Goal: Contribute content

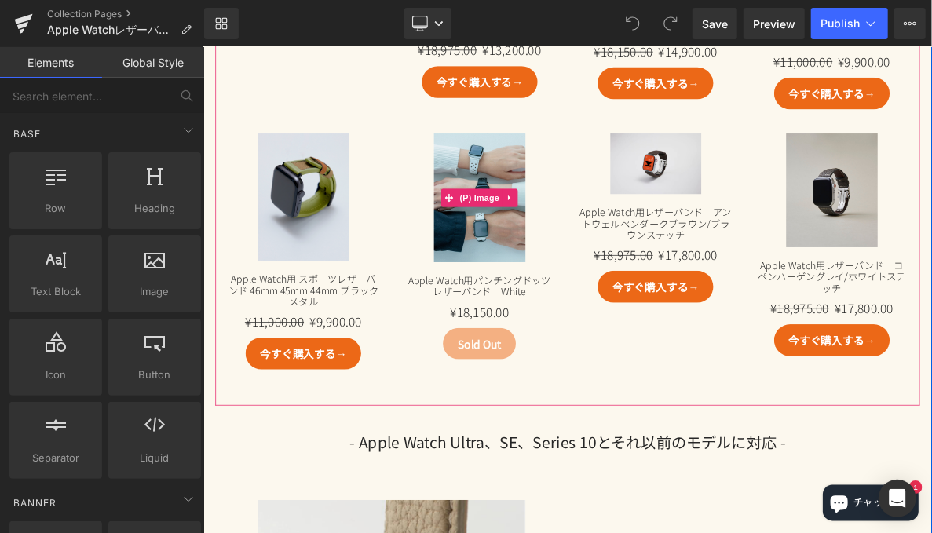
scroll to position [1099, 0]
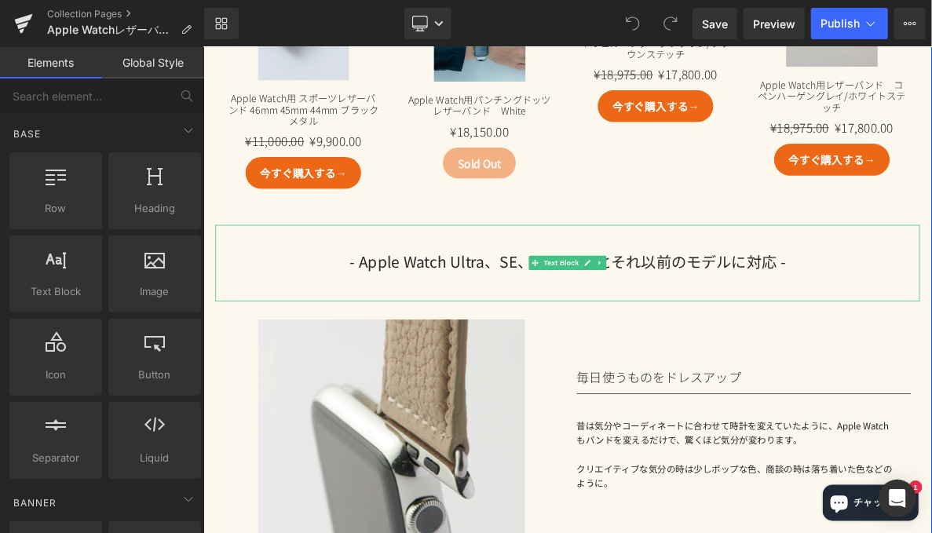
click at [564, 337] on span "- Apple Watch Ultra、SE、Series 10と" at bounding box center [563, 325] width 341 height 28
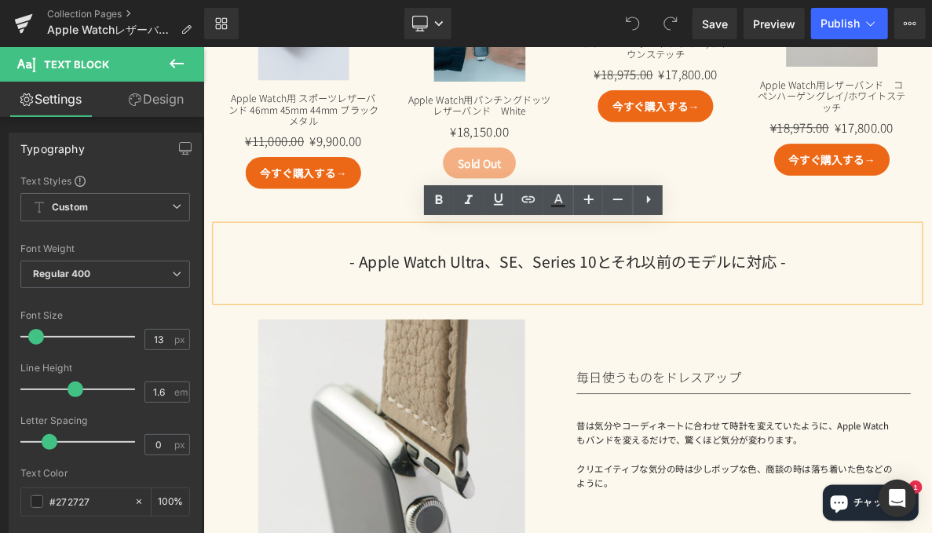
click at [711, 328] on span "- Apple Watch Ultra、SE、Series 10と" at bounding box center [563, 325] width 341 height 28
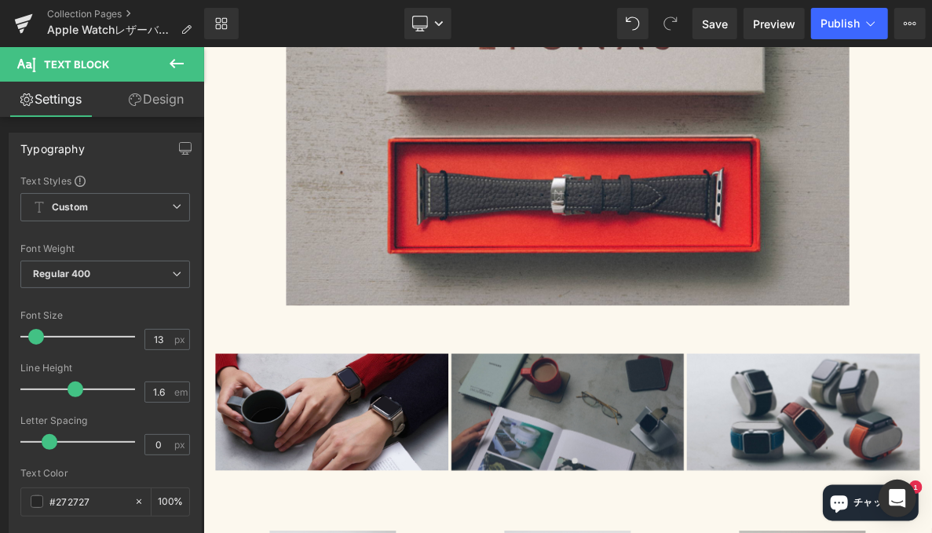
scroll to position [4004, 0]
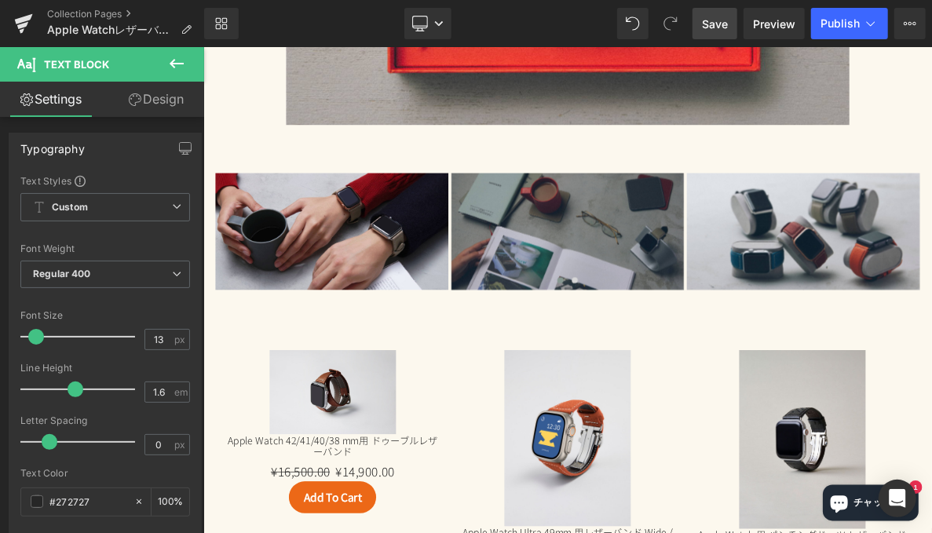
click at [728, 24] on span "Save" at bounding box center [715, 24] width 26 height 16
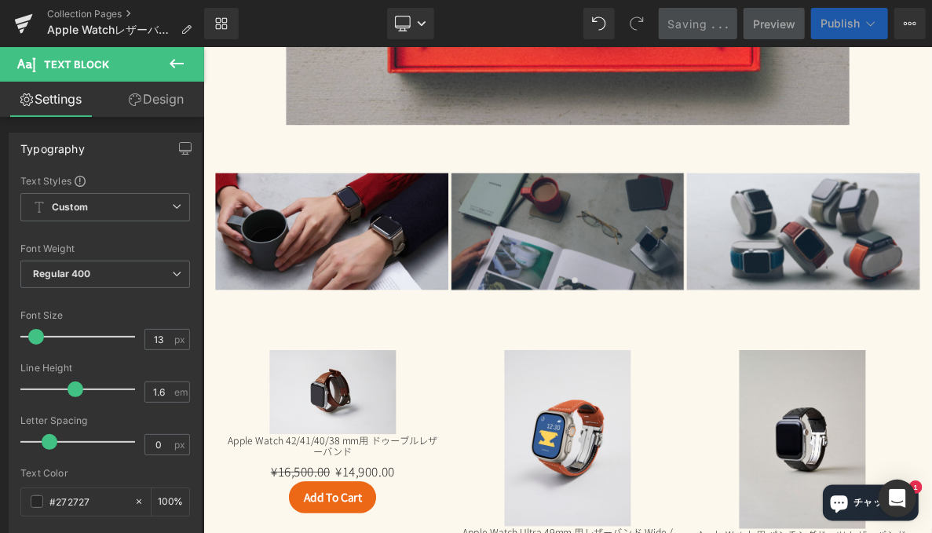
click at [832, 27] on span "Publish" at bounding box center [840, 23] width 39 height 13
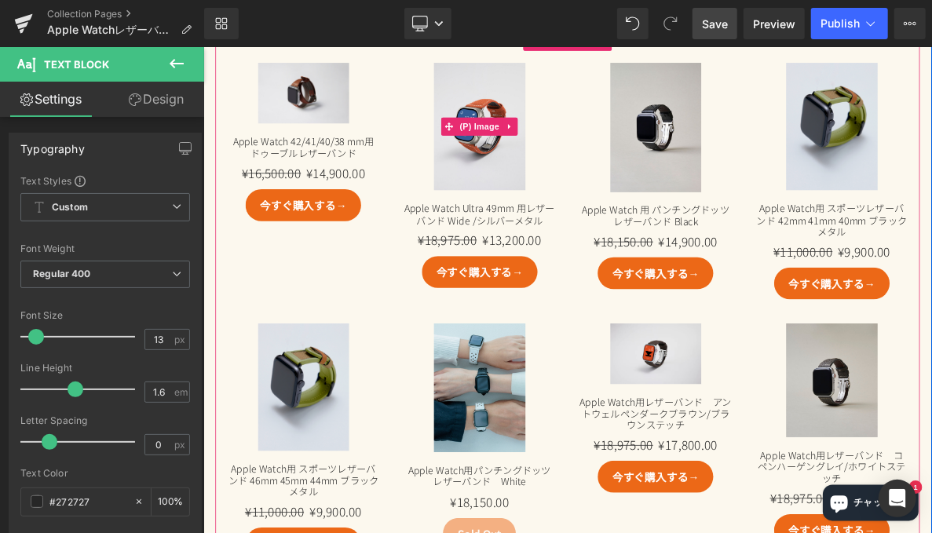
scroll to position [628, 0]
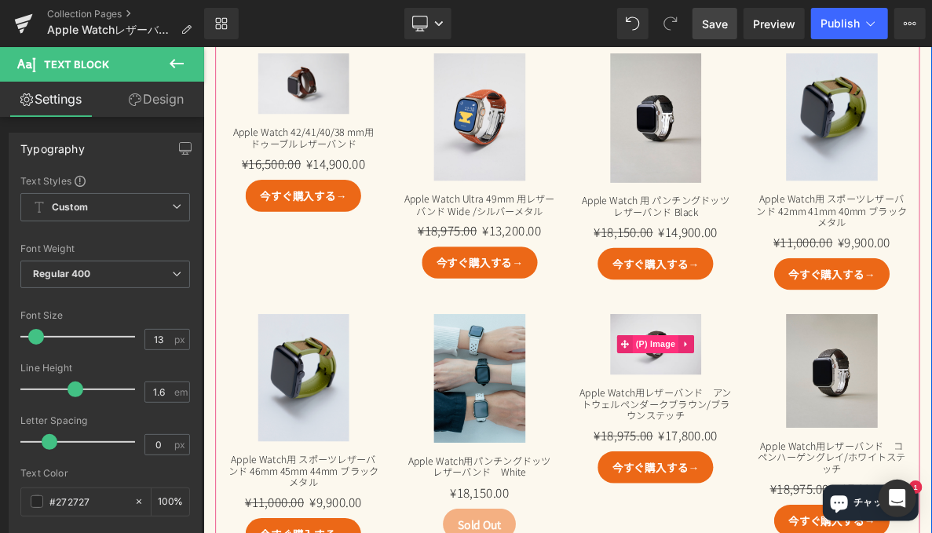
click at [786, 433] on span "(P) Image" at bounding box center [792, 434] width 60 height 24
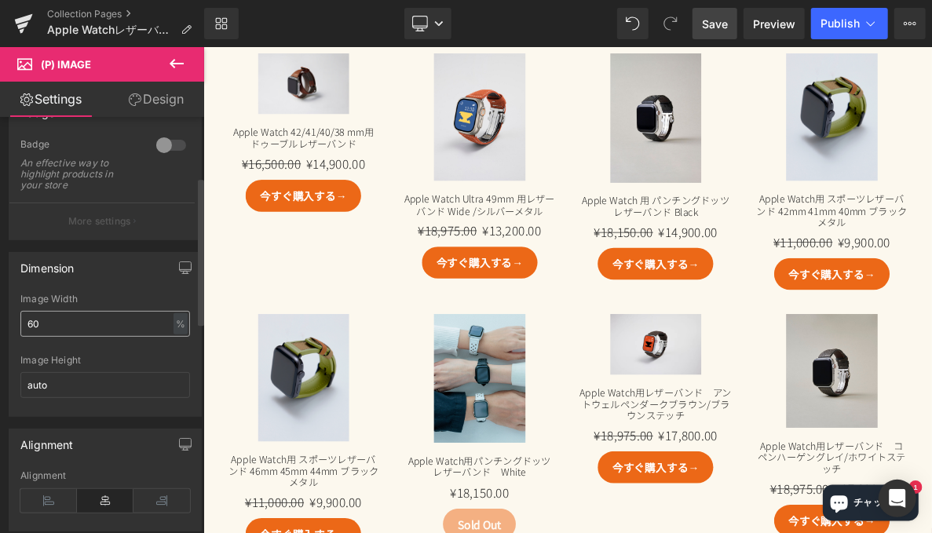
scroll to position [314, 0]
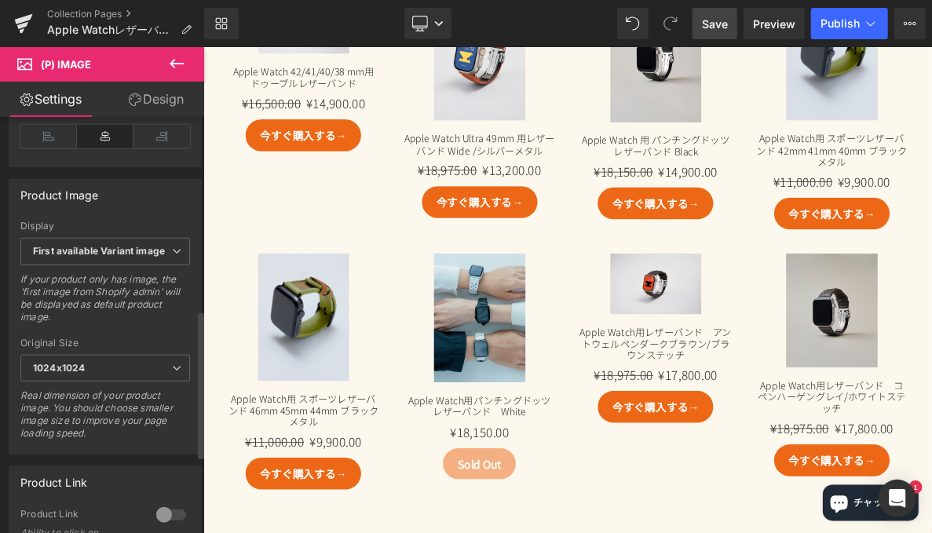
scroll to position [550, 0]
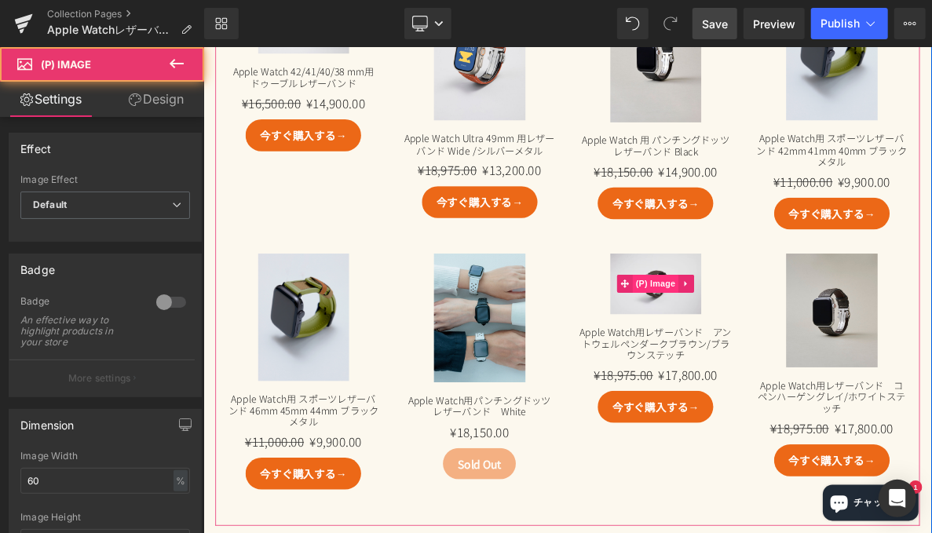
click at [784, 338] on img at bounding box center [792, 355] width 119 height 79
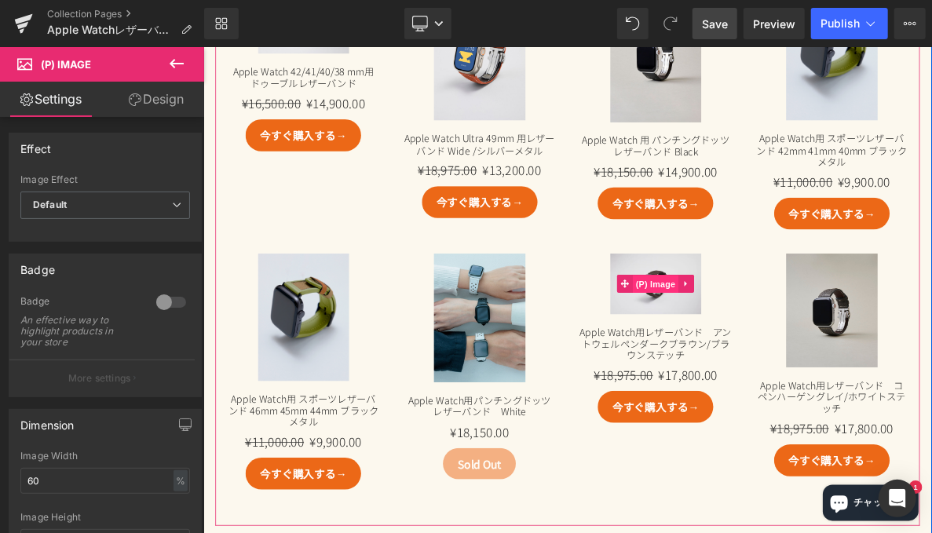
click at [795, 364] on span "(P) Image" at bounding box center [792, 356] width 60 height 24
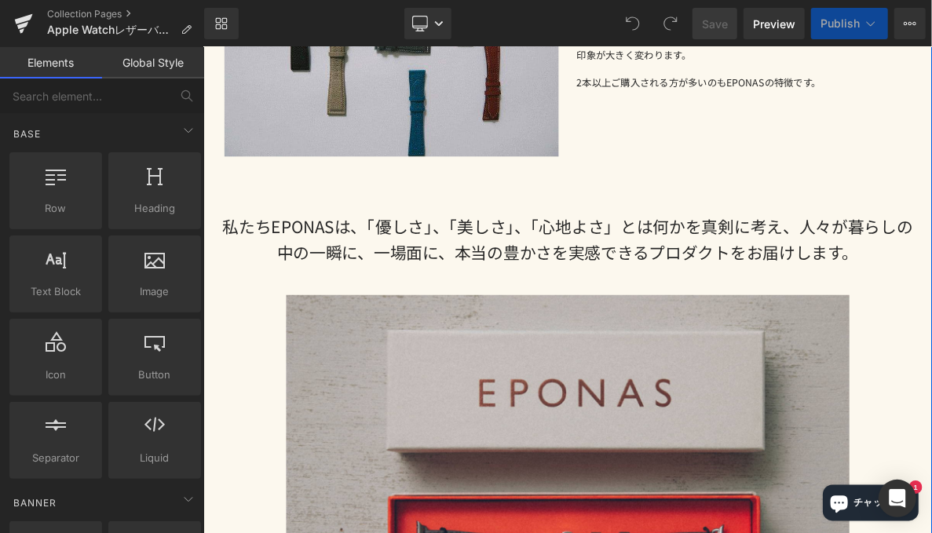
scroll to position [4188, 0]
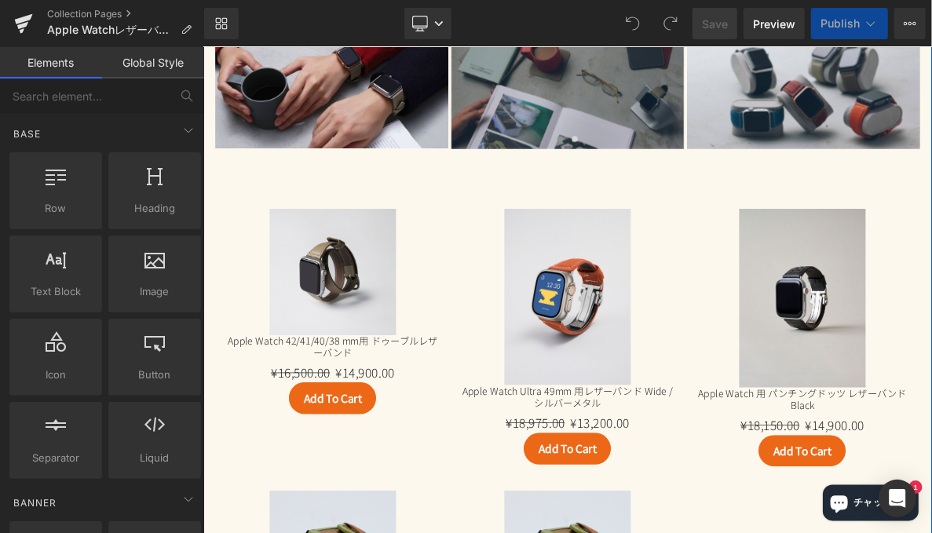
click at [386, 351] on img at bounding box center [371, 340] width 165 height 165
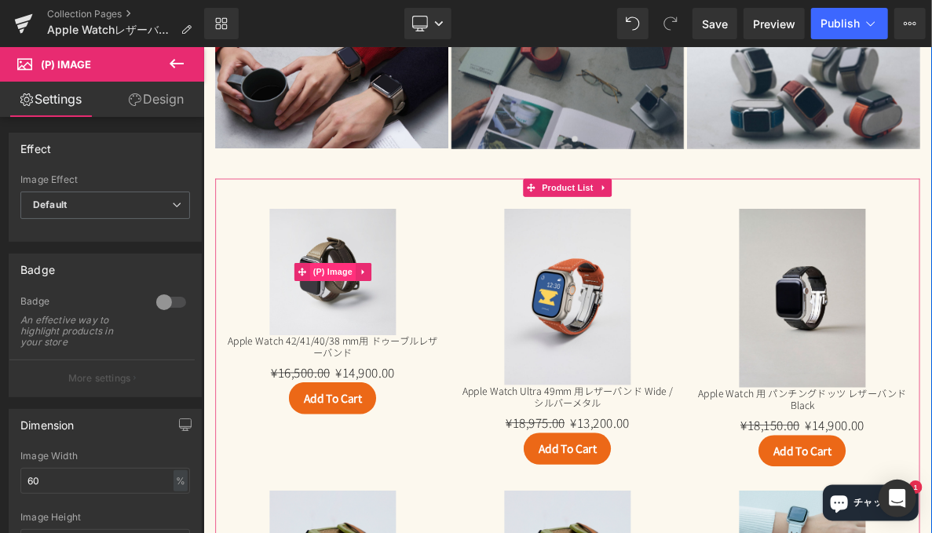
click at [373, 336] on span "(P) Image" at bounding box center [372, 340] width 60 height 24
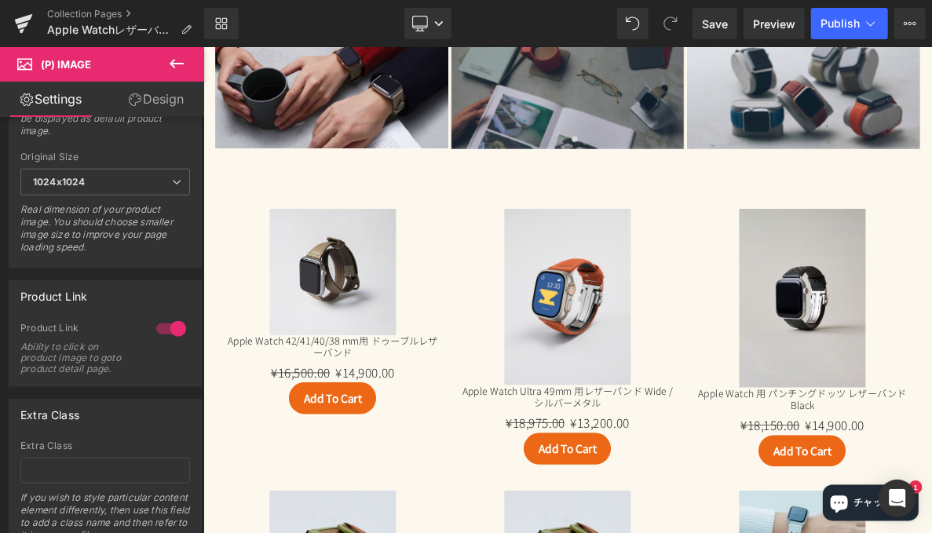
scroll to position [683, 0]
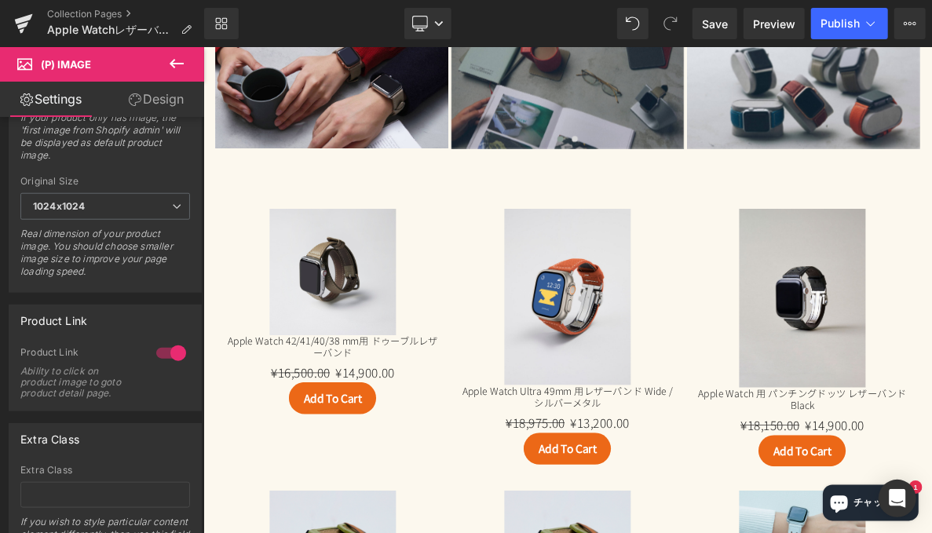
click at [348, 350] on img at bounding box center [371, 340] width 165 height 165
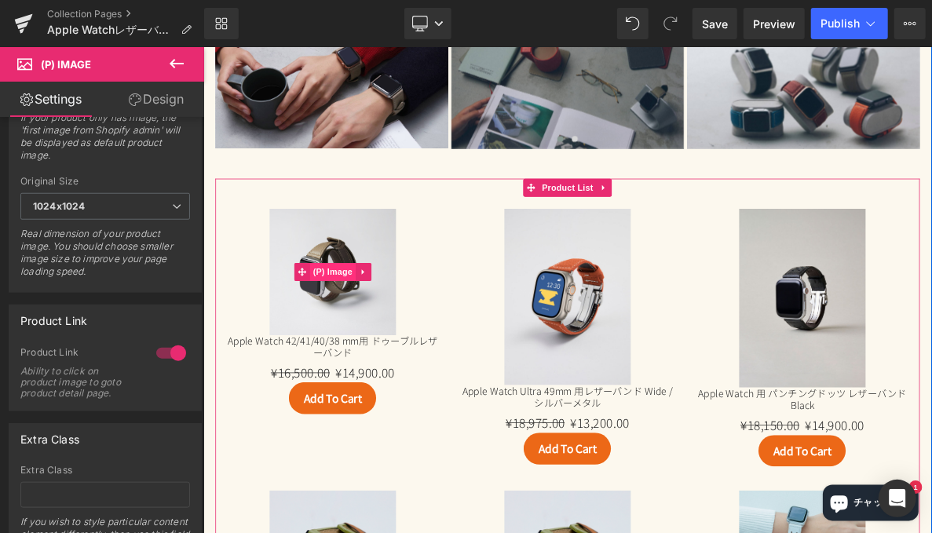
click at [378, 333] on span "(P) Image" at bounding box center [372, 340] width 60 height 24
click at [411, 334] on icon at bounding box center [411, 340] width 11 height 12
click at [353, 294] on img at bounding box center [371, 340] width 165 height 165
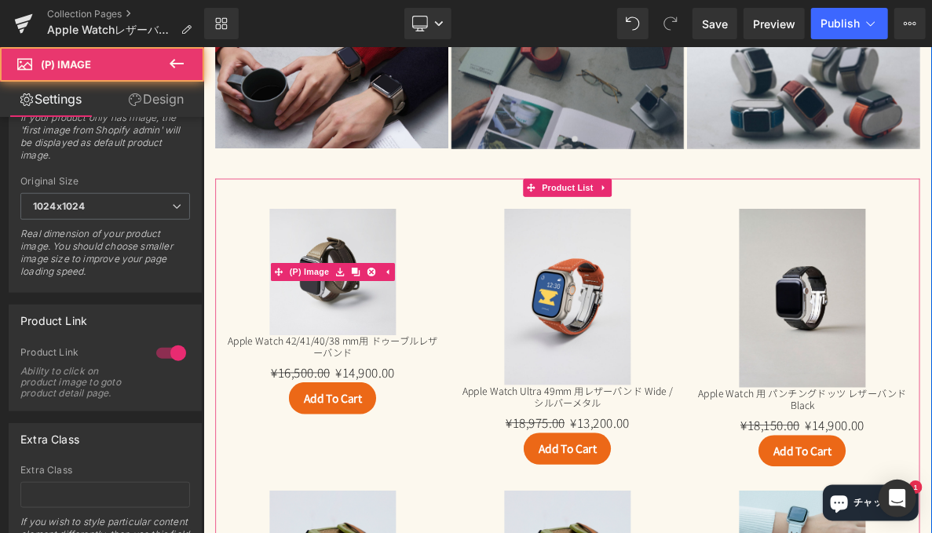
click at [481, 267] on link "Sale Off" at bounding box center [371, 340] width 275 height 165
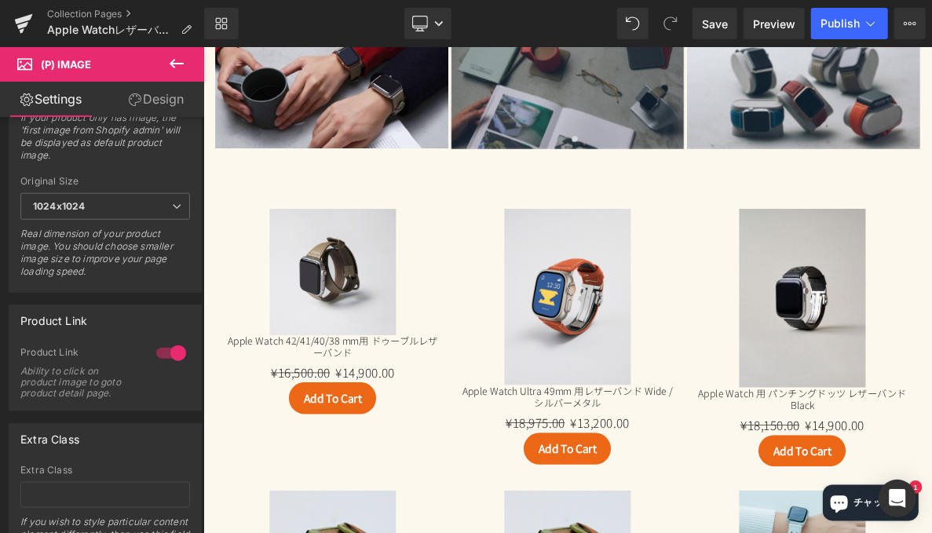
click at [164, 68] on button at bounding box center [176, 64] width 55 height 35
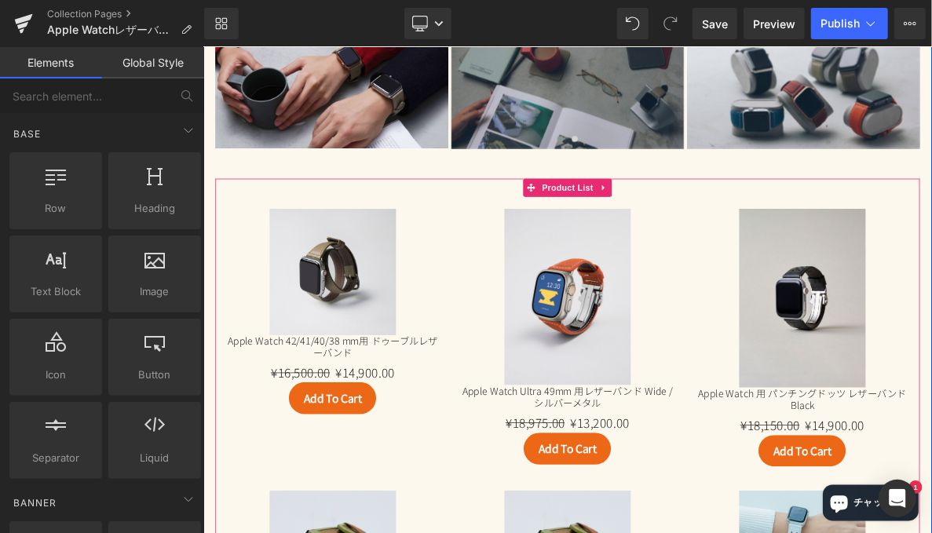
click at [321, 244] on div "Sale Off (P) Image Apple Watch 42/41/40/38 mm用 ドゥーブルレザーバンド (P) Title ¥16,500.00…" at bounding box center [371, 391] width 306 height 299
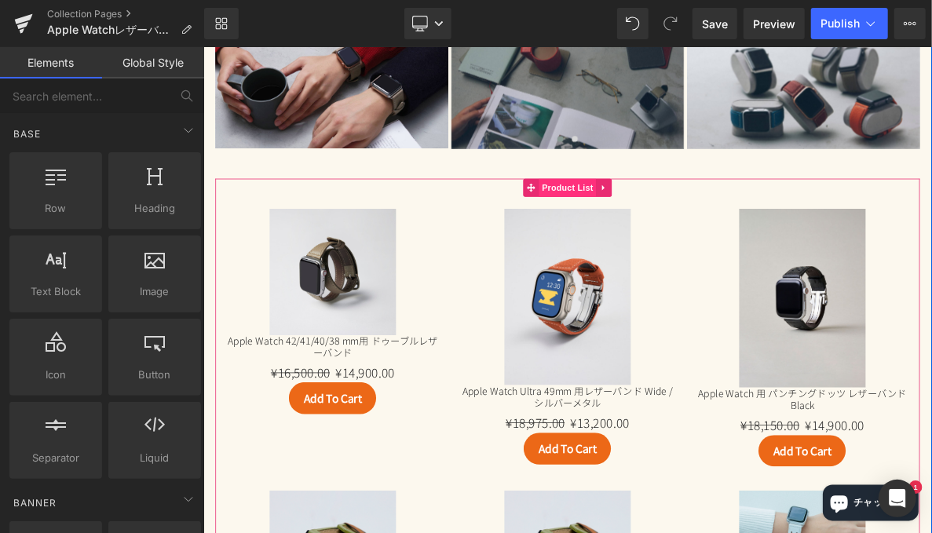
click at [658, 230] on span "Product List" at bounding box center [677, 230] width 75 height 24
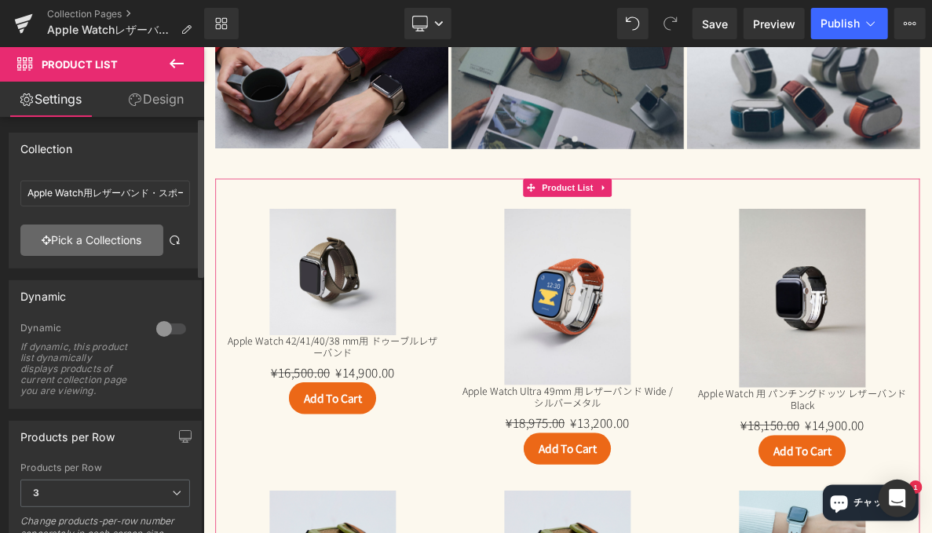
click at [92, 232] on link "Pick a Collections" at bounding box center [91, 240] width 143 height 31
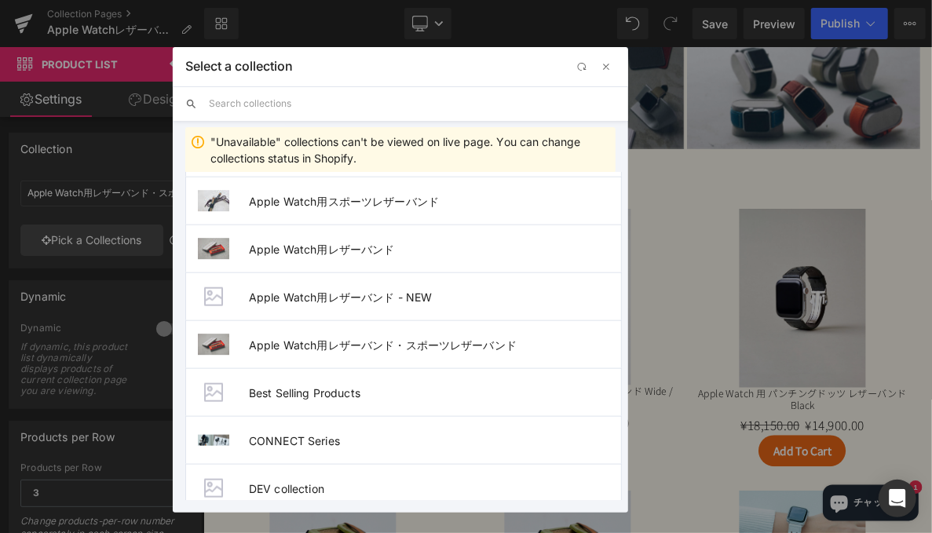
scroll to position [864, 0]
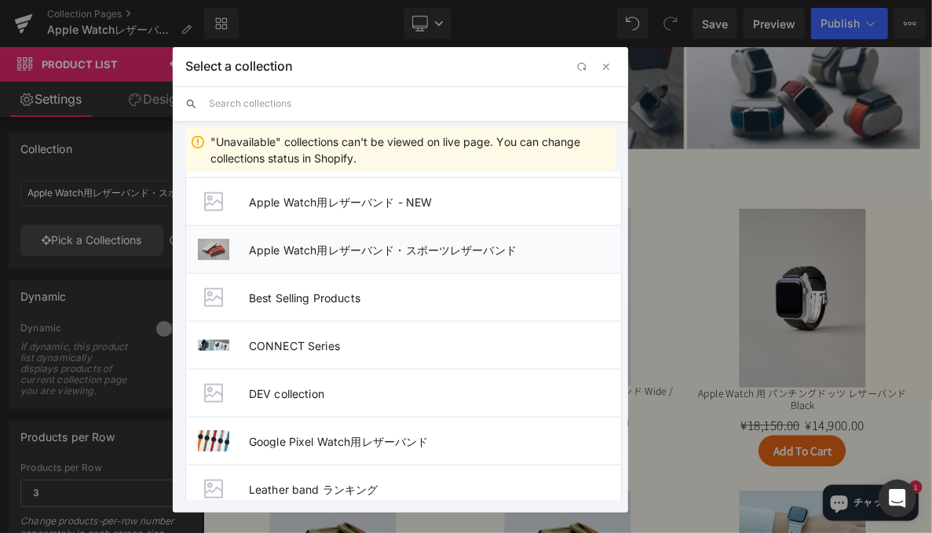
click at [313, 250] on span "Apple Watch用レザーバンド・スポーツレザーバンド" at bounding box center [435, 249] width 372 height 13
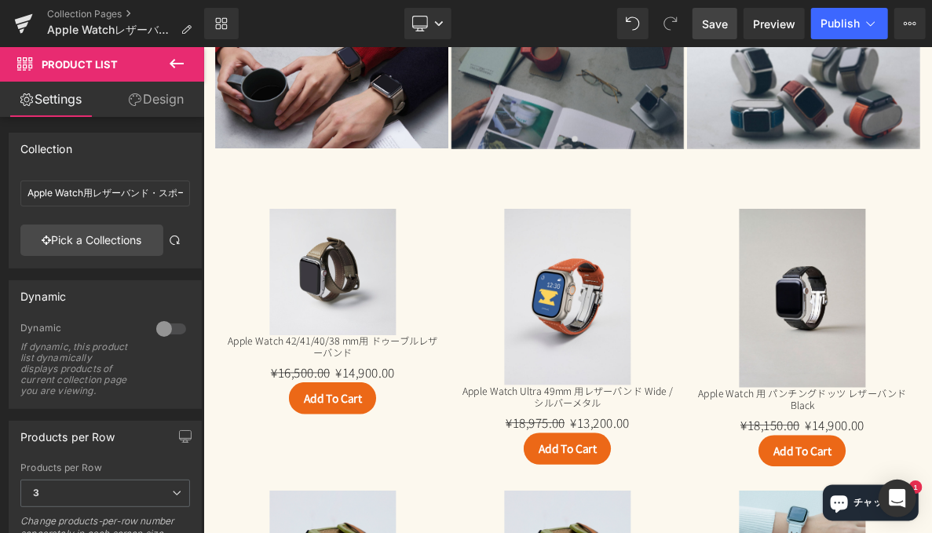
click at [709, 27] on span "Save" at bounding box center [715, 24] width 26 height 16
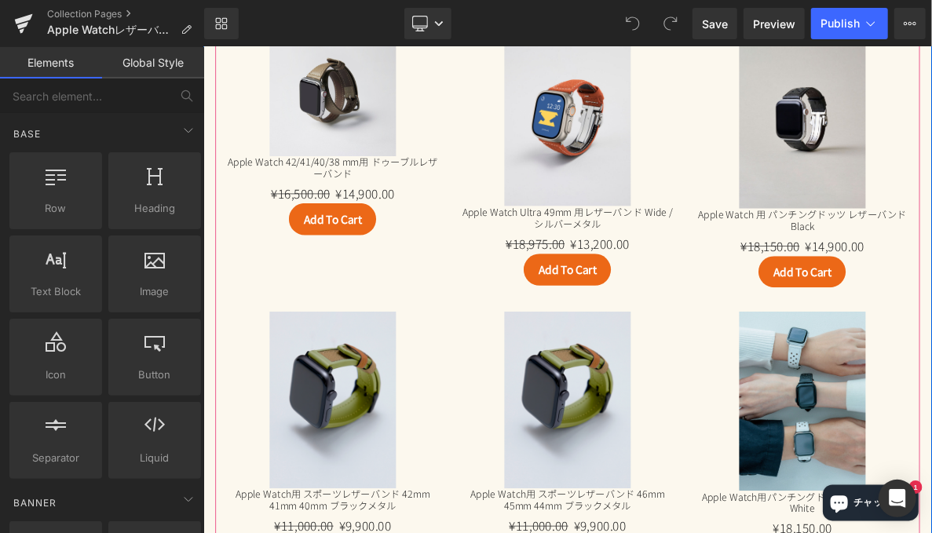
scroll to position [4345, 0]
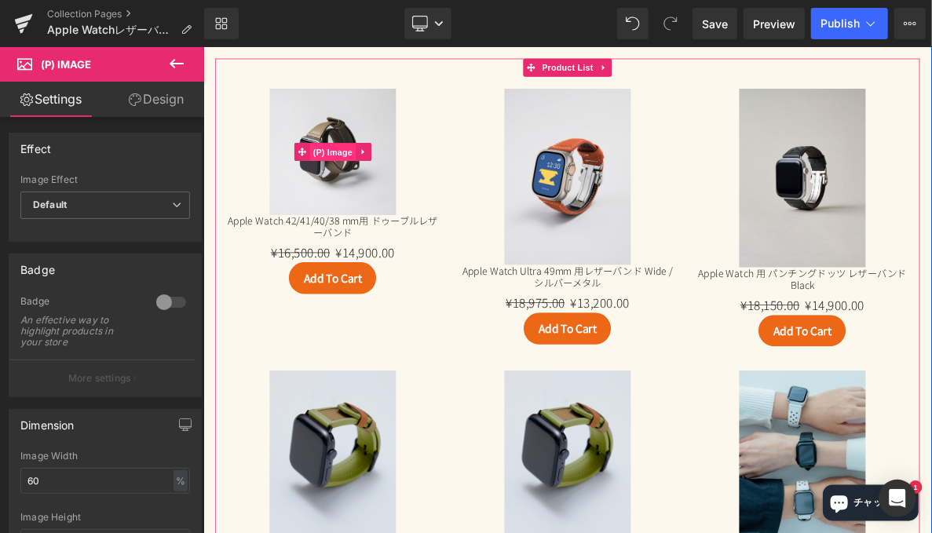
click at [393, 179] on span "(P) Image" at bounding box center [372, 184] width 60 height 24
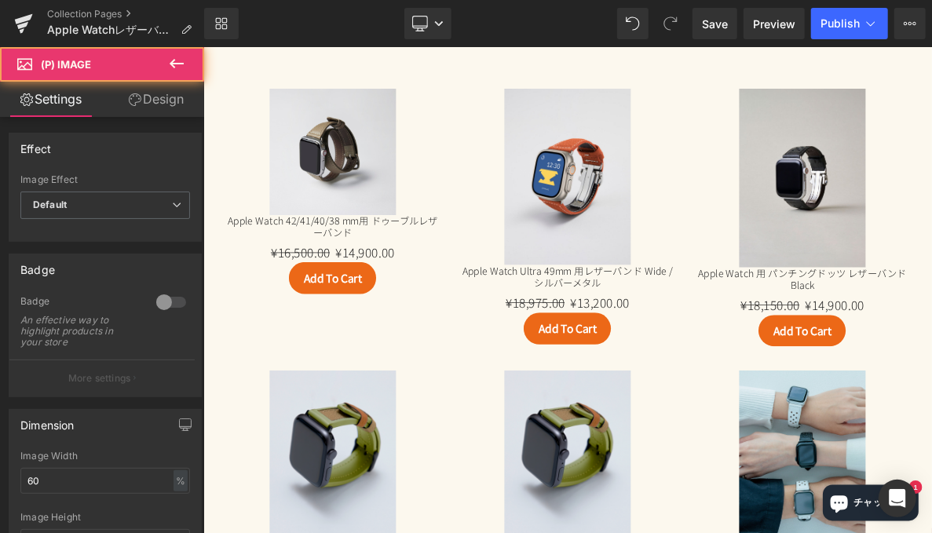
click at [140, 107] on link "Design" at bounding box center [156, 99] width 102 height 35
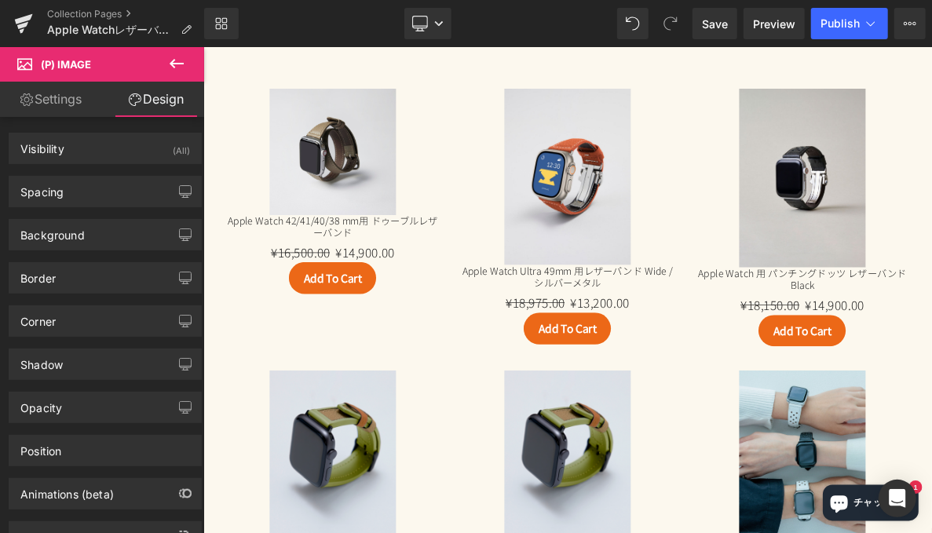
click at [57, 100] on link "Settings" at bounding box center [51, 99] width 102 height 35
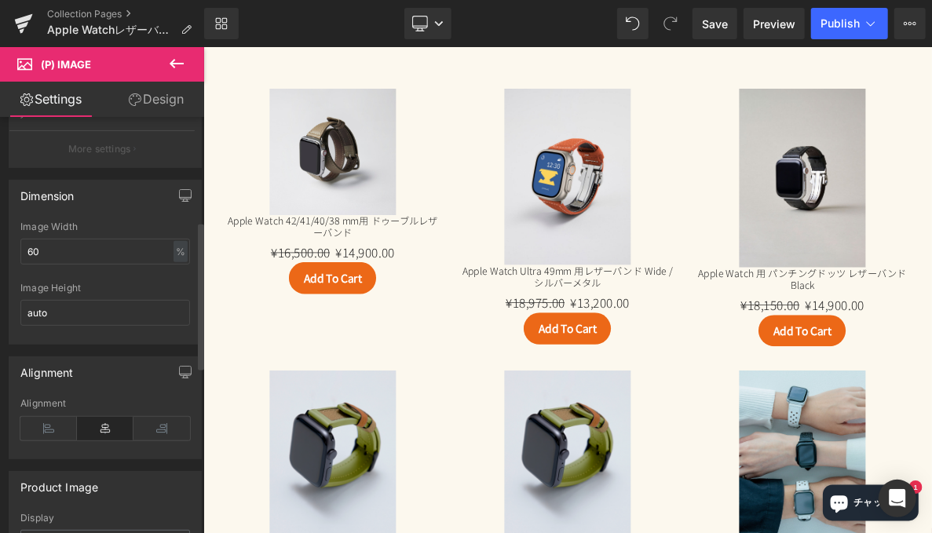
scroll to position [314, 0]
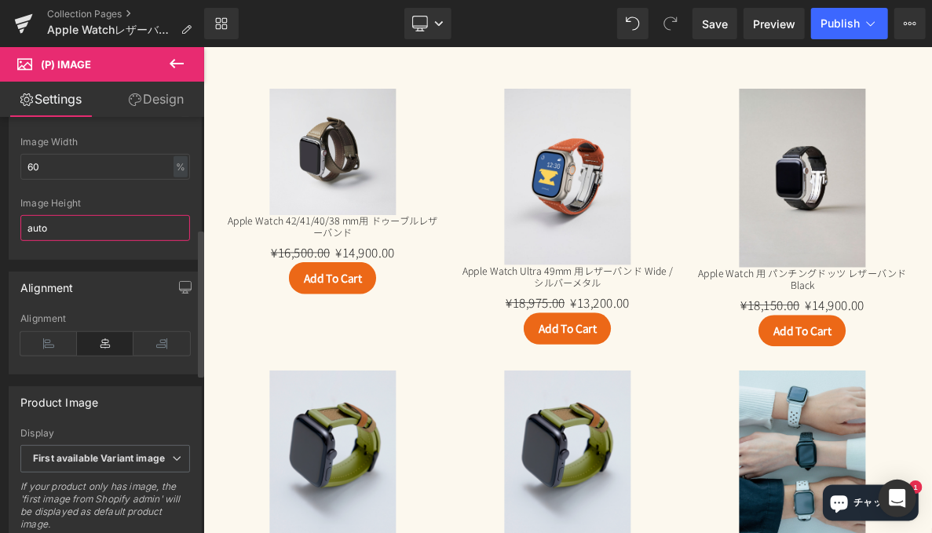
click at [75, 221] on input "auto" at bounding box center [105, 228] width 170 height 26
click at [119, 198] on div "Image Height" at bounding box center [105, 203] width 170 height 11
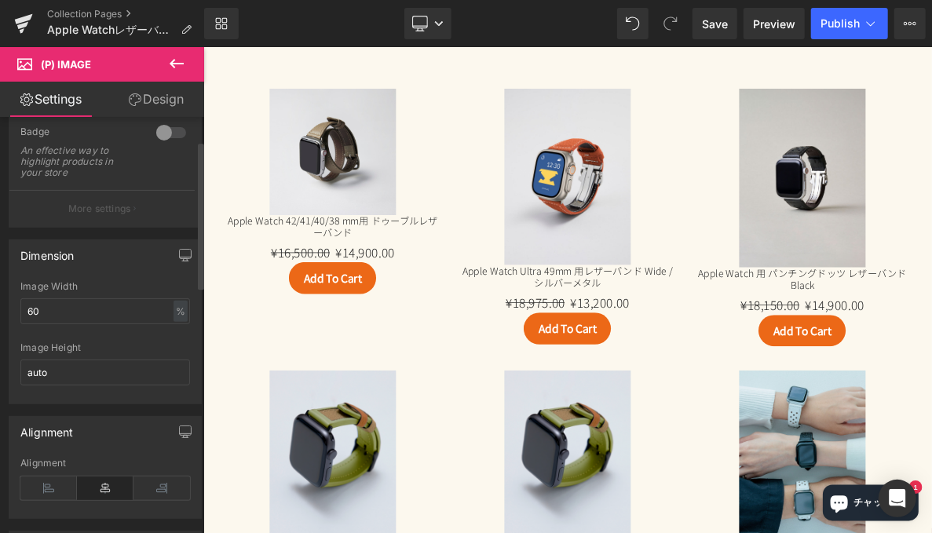
scroll to position [55, 0]
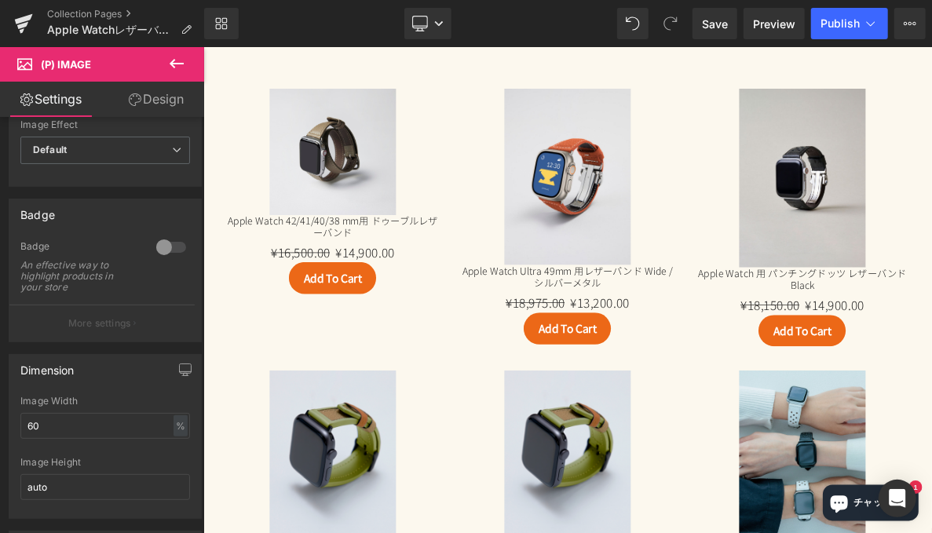
click at [171, 64] on icon at bounding box center [177, 63] width 14 height 9
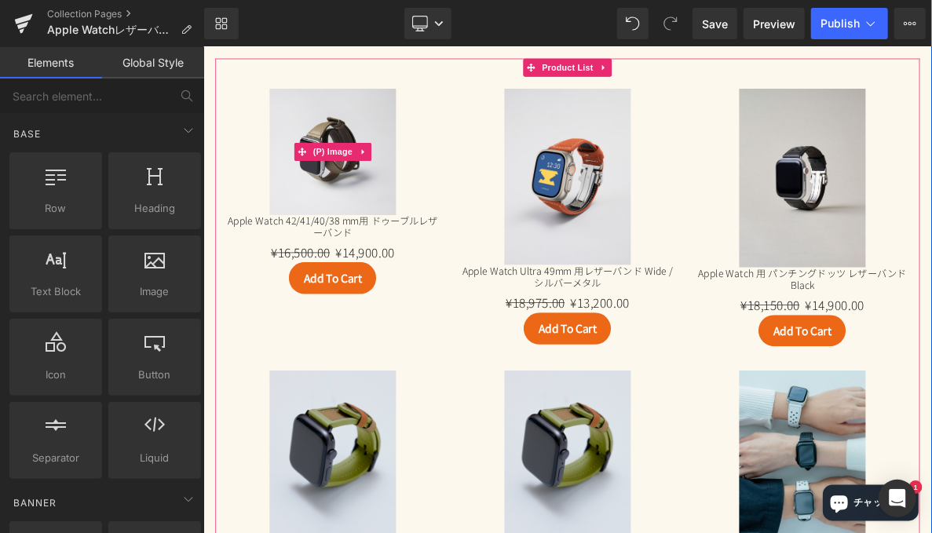
click at [333, 171] on span at bounding box center [331, 183] width 20 height 24
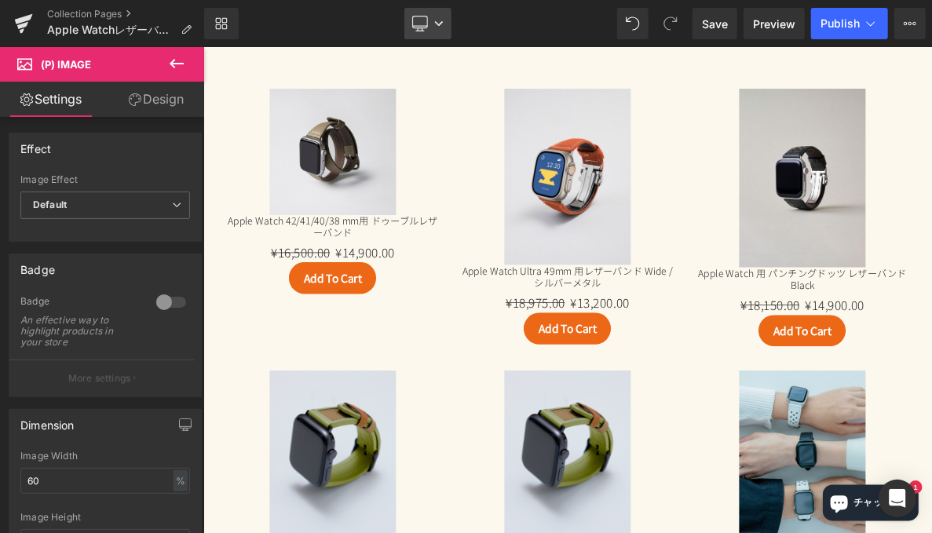
click at [437, 20] on icon at bounding box center [438, 23] width 9 height 9
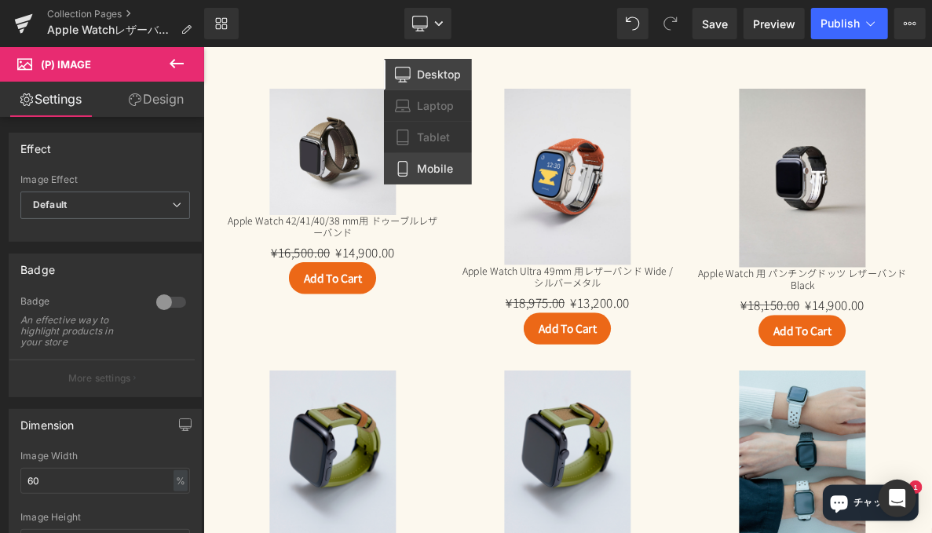
drag, startPoint x: 433, startPoint y: 170, endPoint x: 54, endPoint y: 119, distance: 382.7
click at [434, 170] on span "Mobile" at bounding box center [435, 169] width 36 height 14
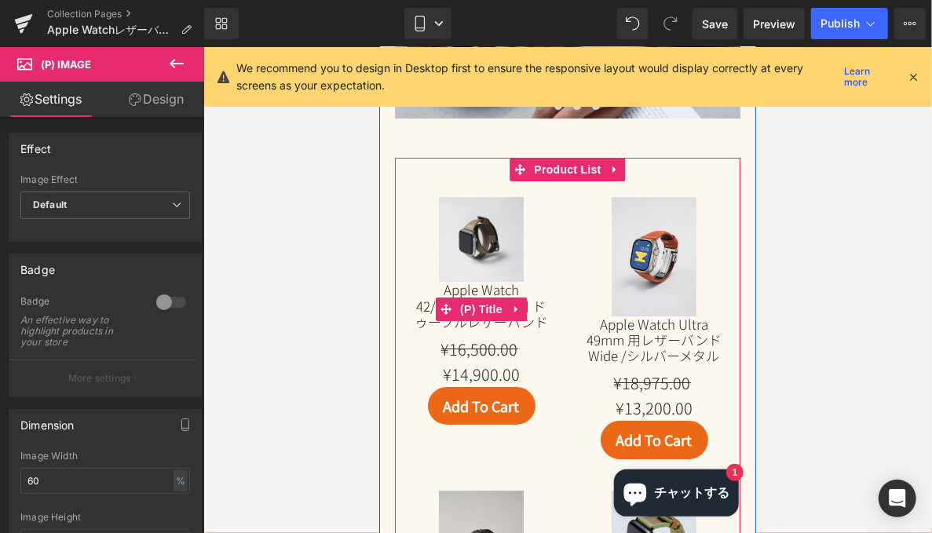
scroll to position [5286, 0]
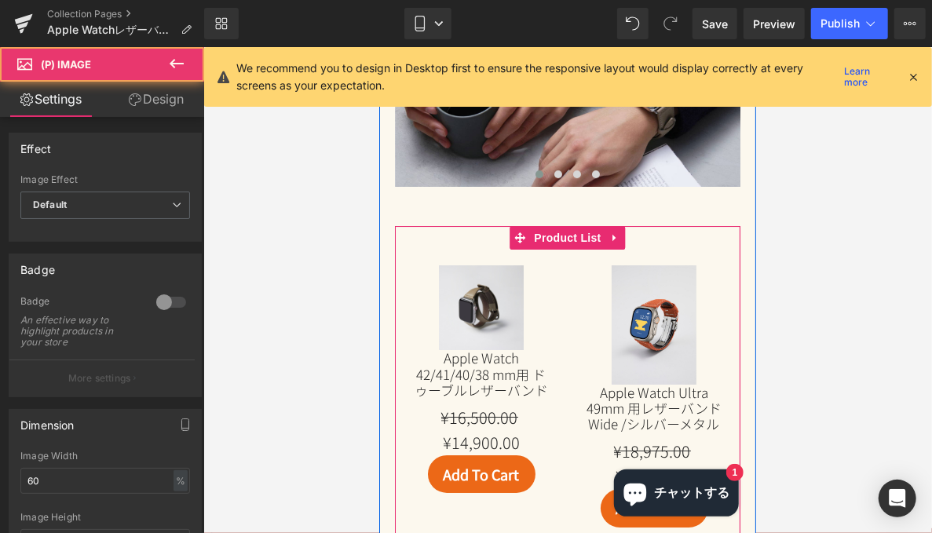
click at [496, 285] on div "Sale Off (P) Image" at bounding box center [480, 307] width 141 height 85
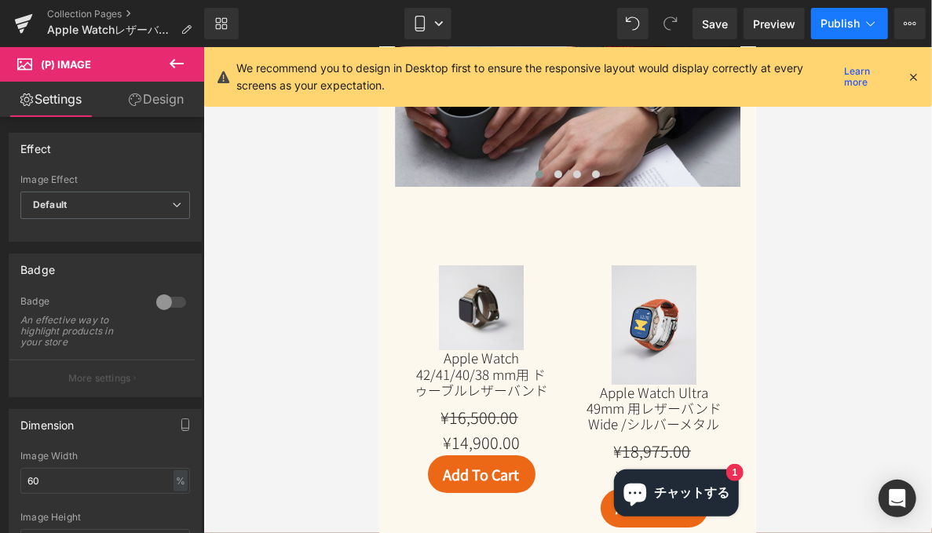
click at [828, 28] on span "Publish" at bounding box center [840, 23] width 39 height 13
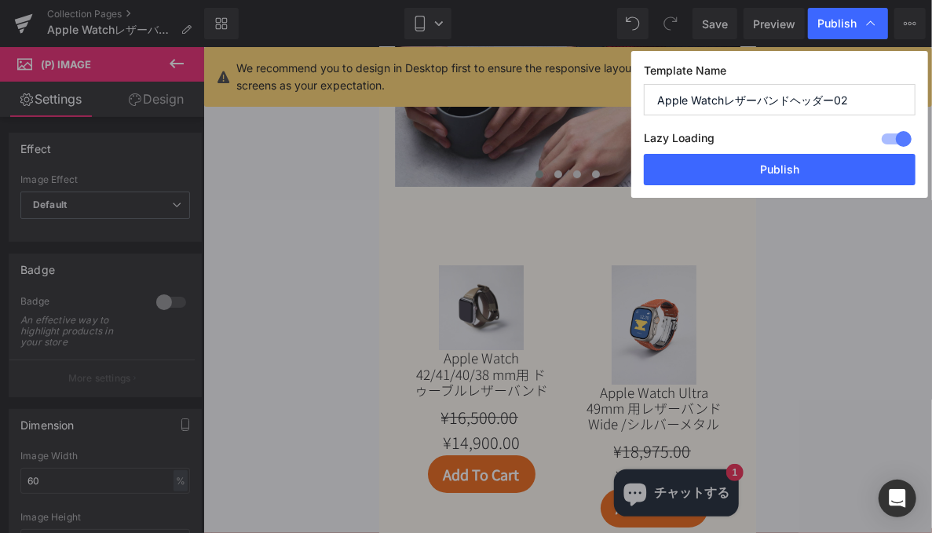
click at [762, 176] on button "Publish" at bounding box center [780, 169] width 272 height 31
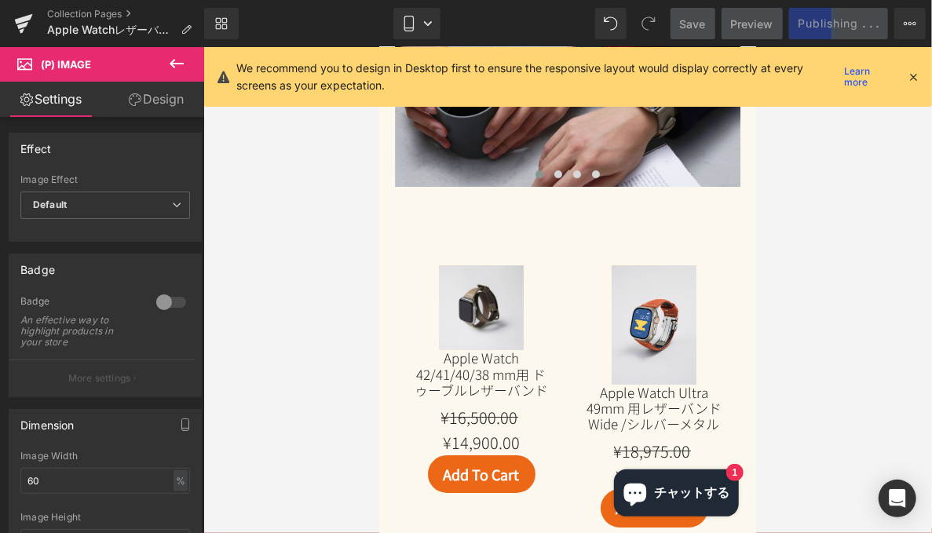
click at [677, 22] on link "Save" at bounding box center [693, 23] width 45 height 31
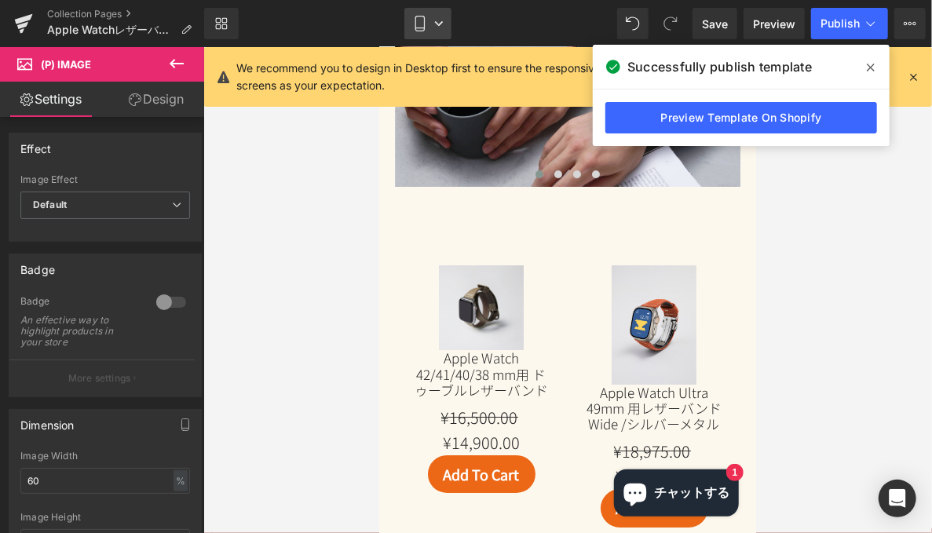
click at [437, 26] on icon at bounding box center [438, 23] width 9 height 9
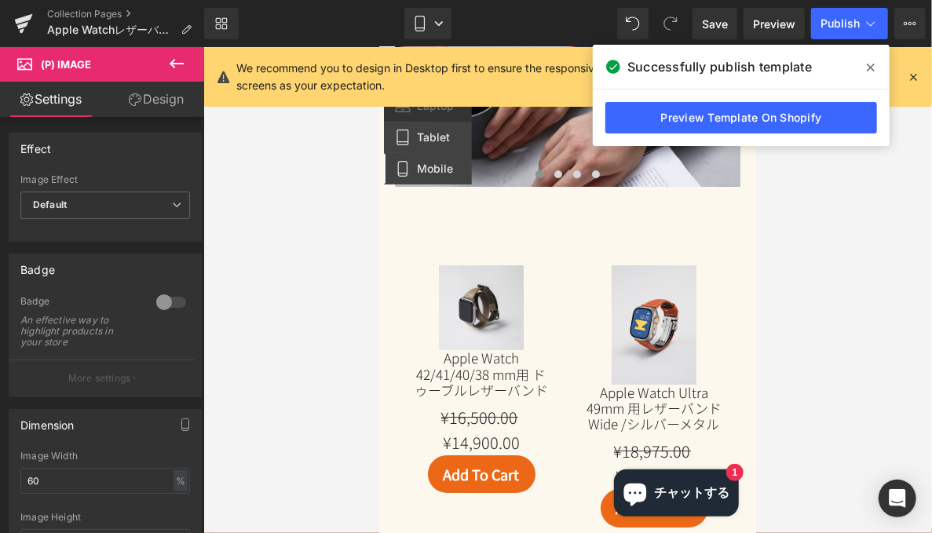
drag, startPoint x: 417, startPoint y: 136, endPoint x: 214, endPoint y: 87, distance: 209.1
click at [418, 135] on link "Tablet" at bounding box center [428, 137] width 88 height 31
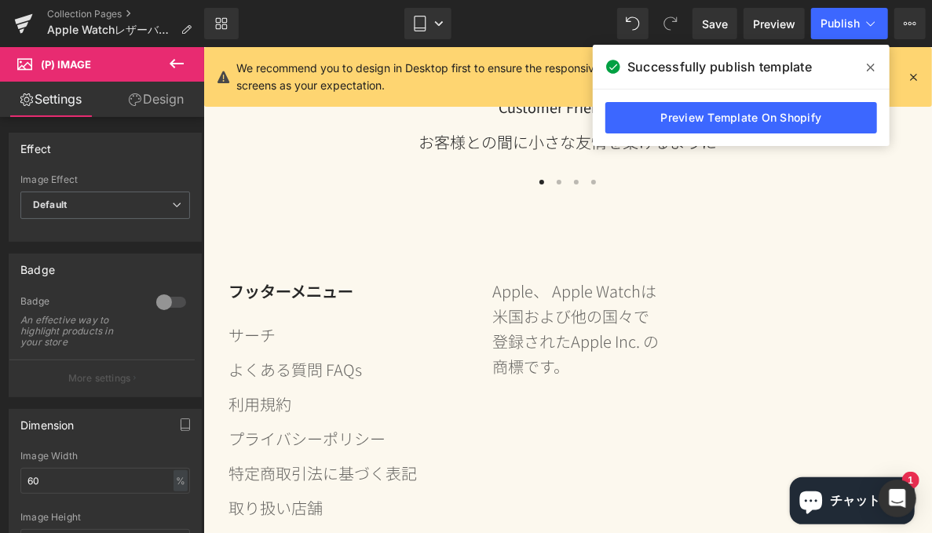
scroll to position [3832, 0]
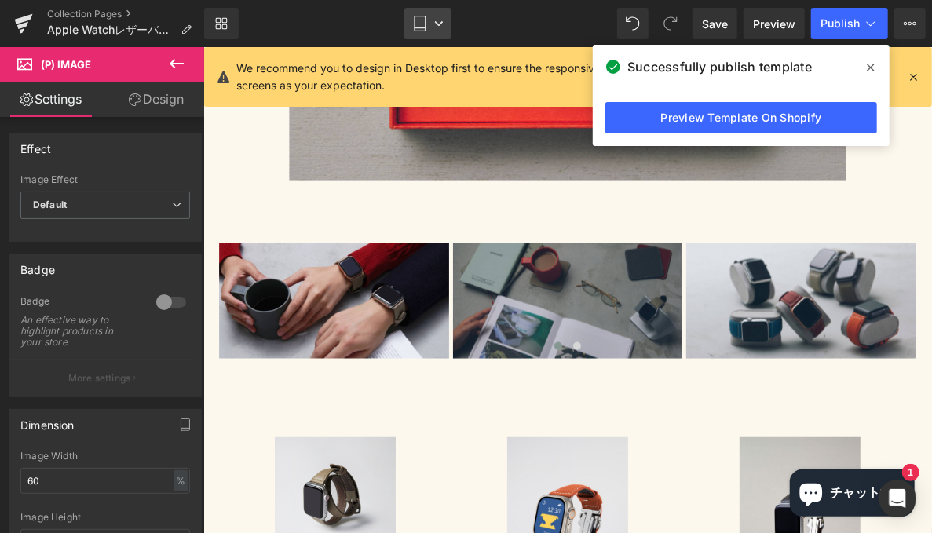
click at [433, 27] on link "Tablet" at bounding box center [427, 23] width 47 height 31
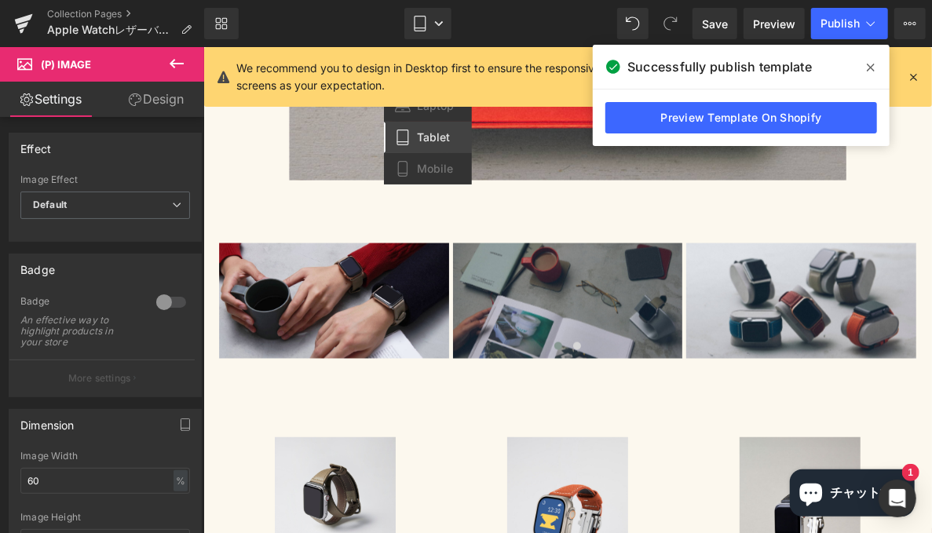
click at [875, 65] on span at bounding box center [870, 67] width 25 height 25
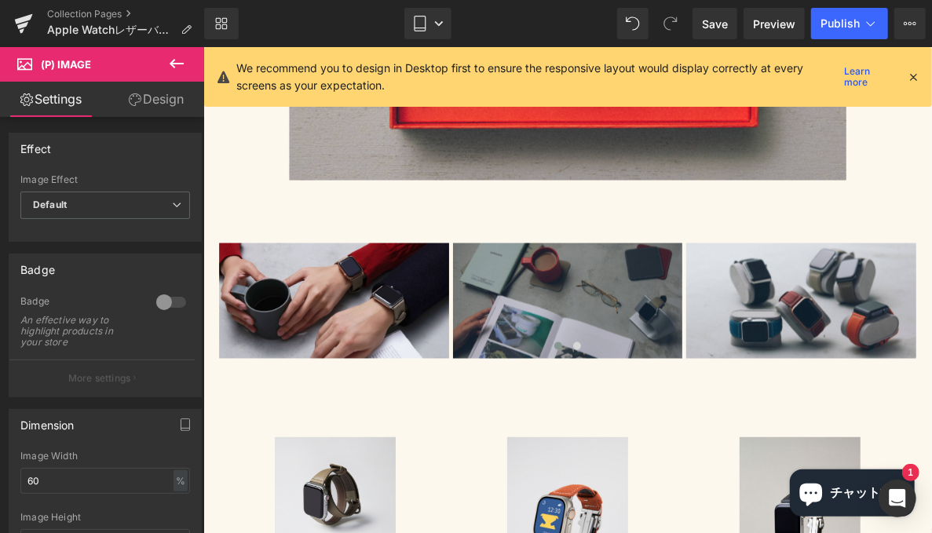
click at [907, 74] on icon at bounding box center [913, 77] width 14 height 14
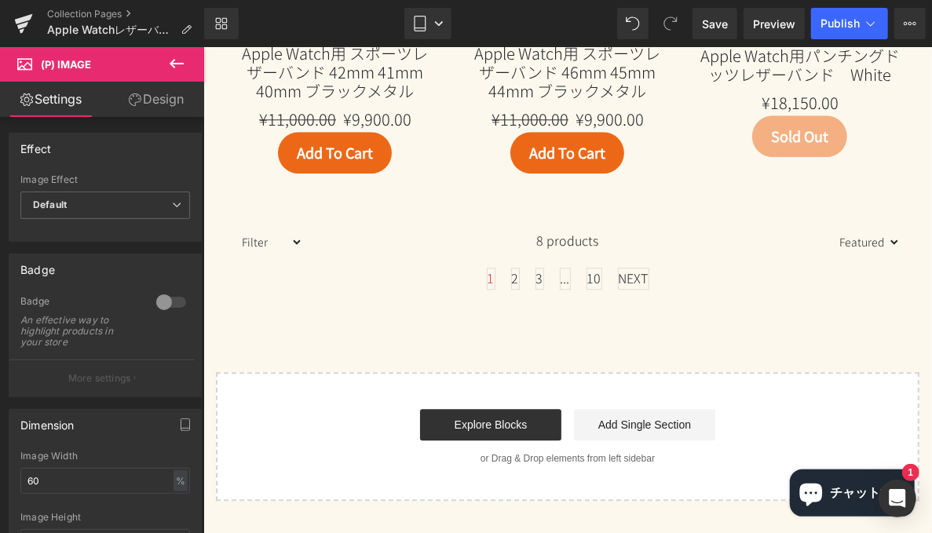
scroll to position [4538, 0]
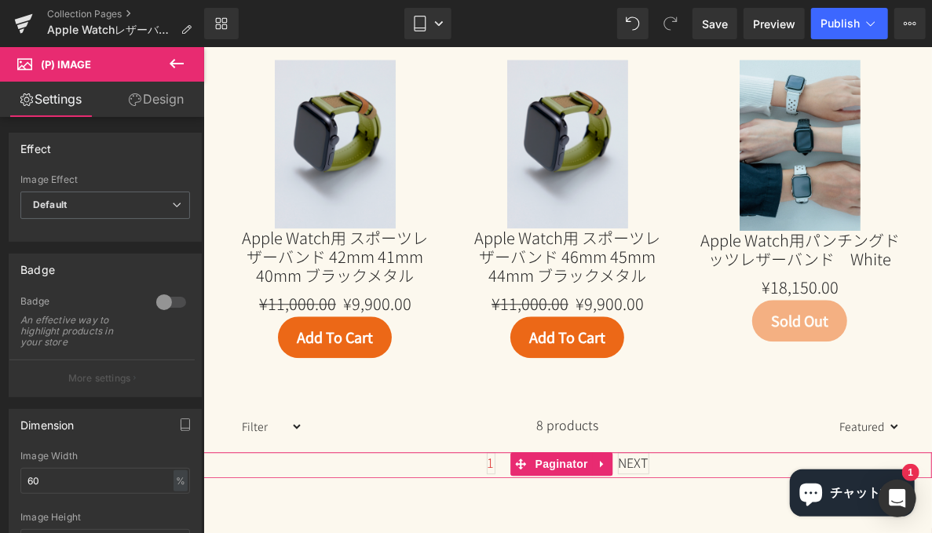
click at [618, 451] on div at bounding box center [567, 453] width 729 height 4
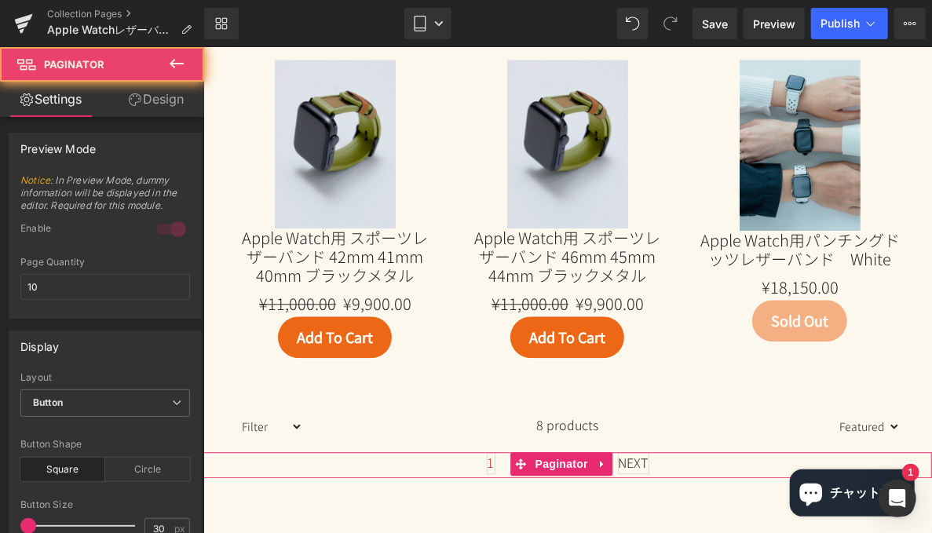
click at [623, 451] on span "NEXT" at bounding box center [632, 462] width 31 height 22
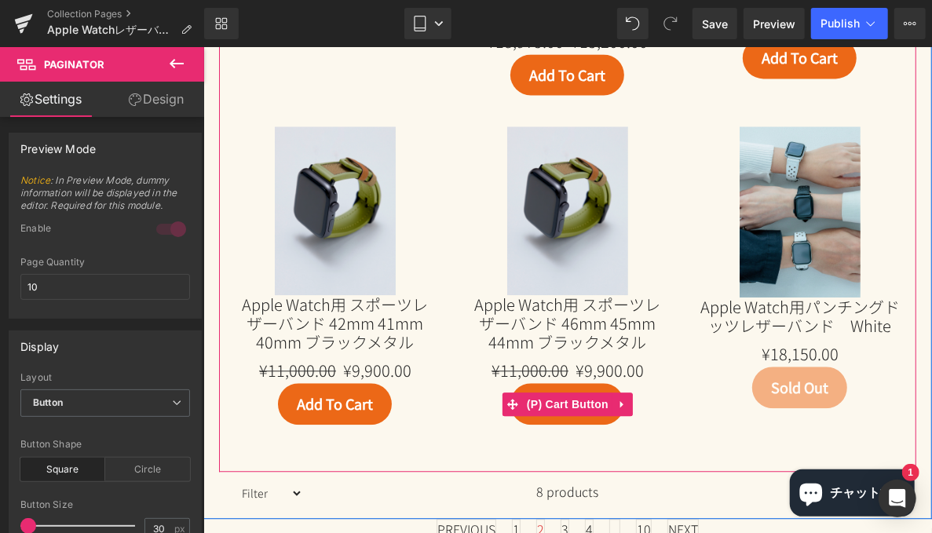
scroll to position [4224, 0]
